Goal: Check status: Check status

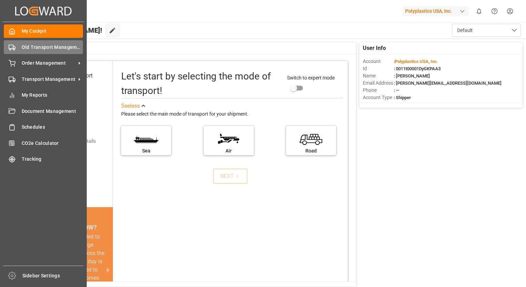
click at [37, 46] on span "Old Transport Management" at bounding box center [53, 47] width 62 height 7
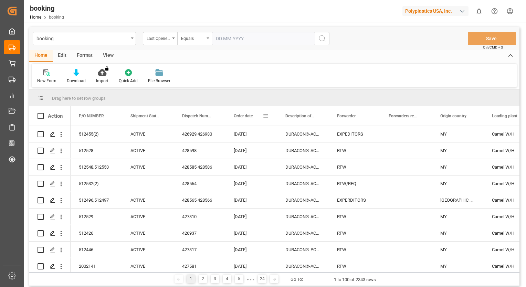
click at [248, 113] on div "Order date" at bounding box center [248, 115] width 29 height 19
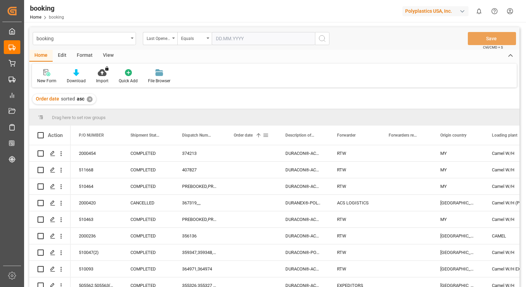
click at [246, 134] on span "Order date" at bounding box center [243, 135] width 19 height 5
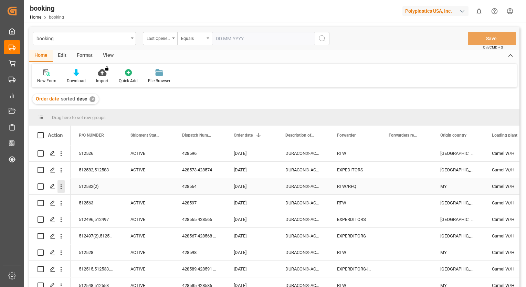
click at [61, 187] on icon "open menu" at bounding box center [61, 187] width 1 height 5
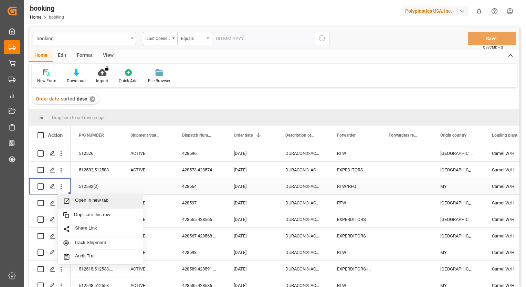
click at [84, 200] on span "Open in new tab" at bounding box center [106, 201] width 63 height 7
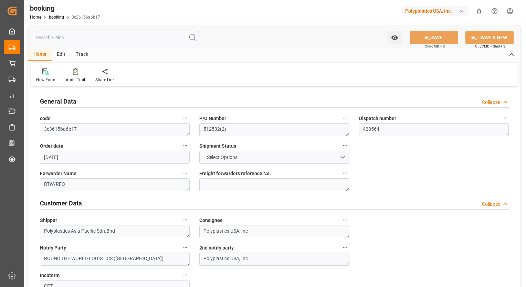
click at [85, 54] on div "Track" at bounding box center [82, 55] width 23 height 12
click at [45, 75] on icon at bounding box center [44, 71] width 7 height 7
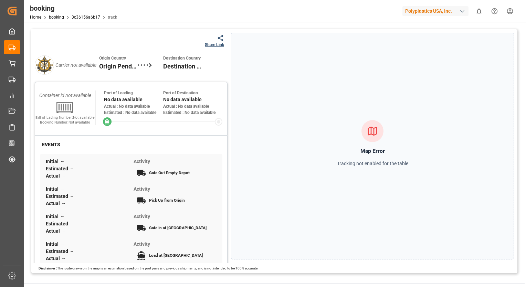
click at [213, 41] on div at bounding box center [214, 37] width 19 height 7
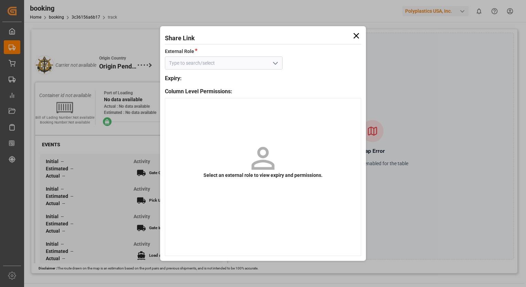
click at [239, 67] on input at bounding box center [224, 62] width 118 height 13
click at [238, 63] on input at bounding box center [224, 62] width 118 height 13
click at [273, 62] on icon "open menu" at bounding box center [275, 63] width 8 height 8
click at [251, 81] on div "Default tracking role" at bounding box center [223, 78] width 117 height 15
type input "Default tracking role"
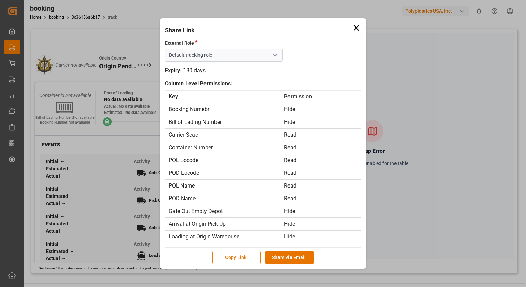
click at [241, 261] on button "Copy Link" at bounding box center [236, 257] width 48 height 13
click at [355, 27] on icon at bounding box center [357, 28] width 10 height 10
